Goal: Contribute content

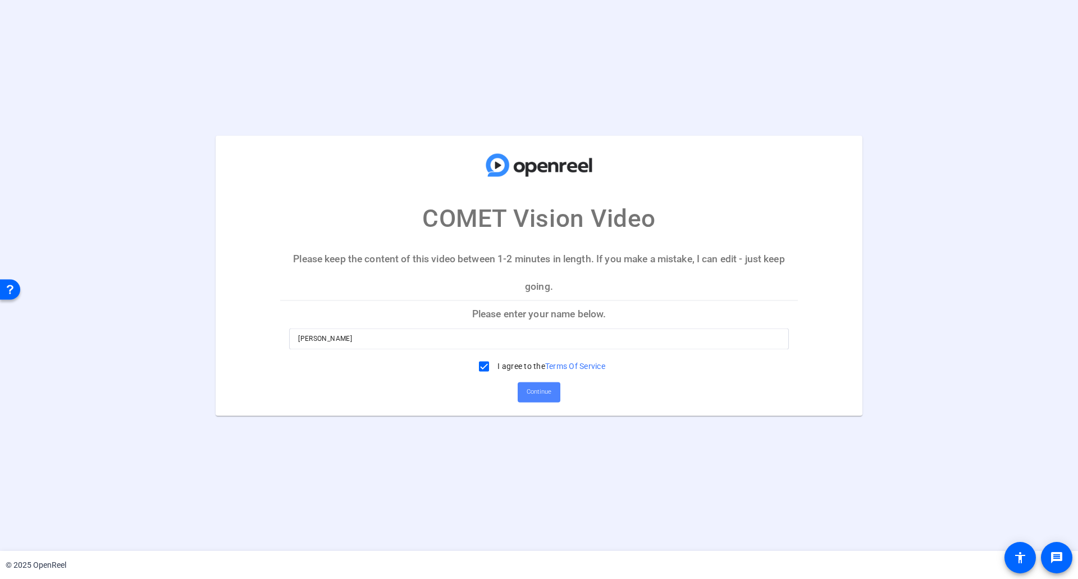
click at [548, 398] on span "Continue" at bounding box center [539, 391] width 25 height 17
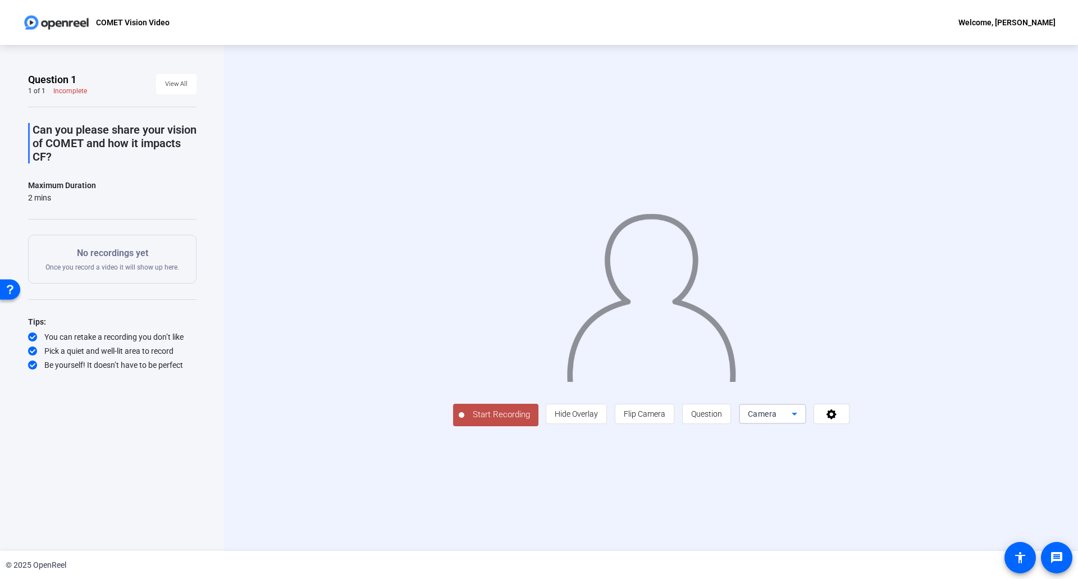
click at [788, 414] on icon at bounding box center [794, 413] width 13 height 13
click at [0, 0] on span "Screen And Camera" at bounding box center [0, 0] width 0 height 0
click at [797, 415] on icon at bounding box center [795, 414] width 6 height 3
click at [972, 511] on div at bounding box center [539, 289] width 1078 height 579
click at [849, 427] on span at bounding box center [831, 413] width 35 height 27
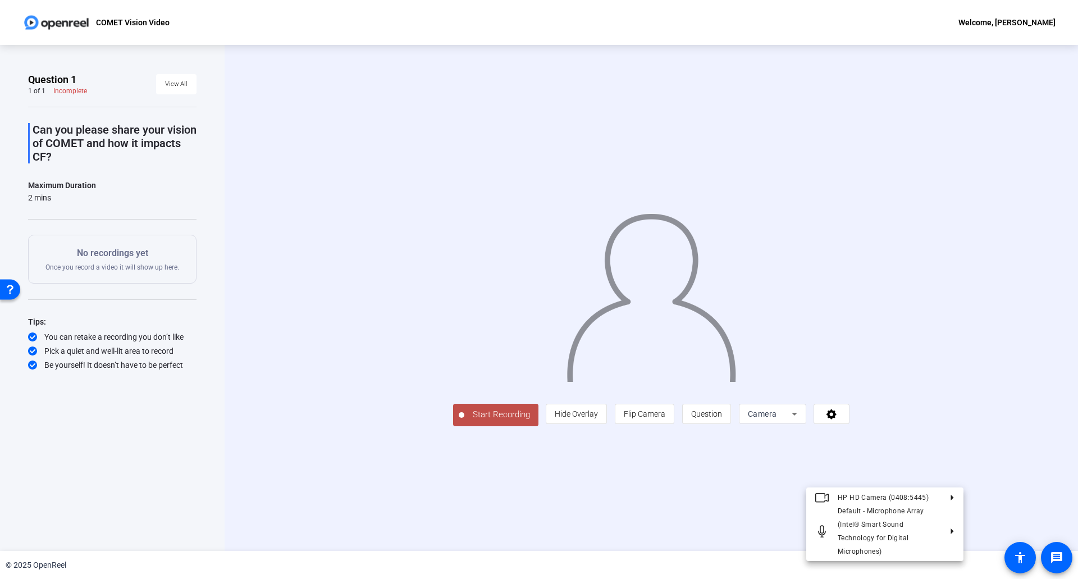
click at [985, 473] on div at bounding box center [539, 289] width 1078 height 579
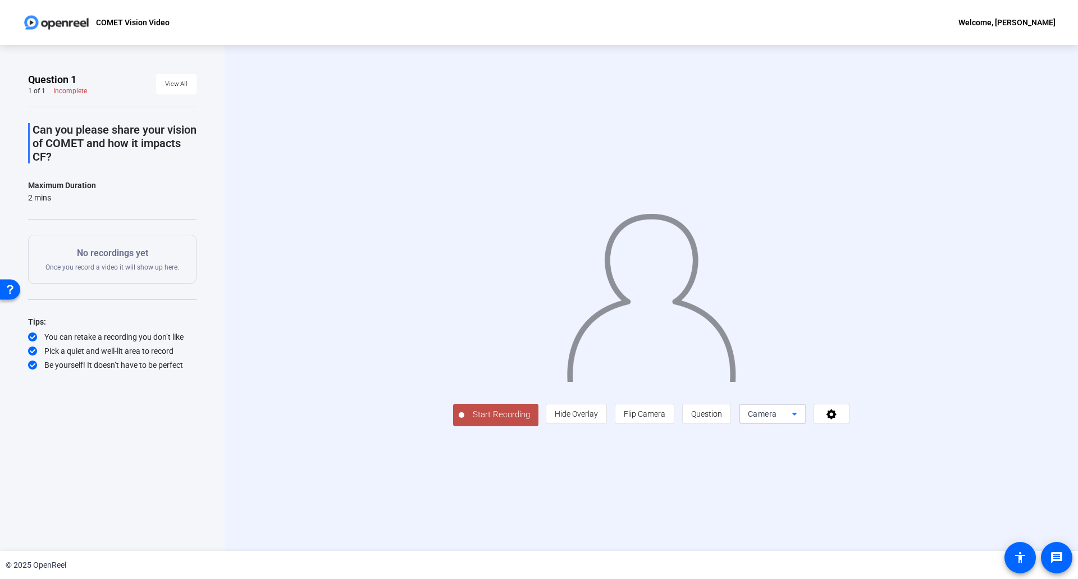
click at [797, 415] on icon at bounding box center [795, 414] width 6 height 3
click at [0, 0] on div at bounding box center [0, 0] width 0 height 0
